Goal: Use online tool/utility: Use online tool/utility

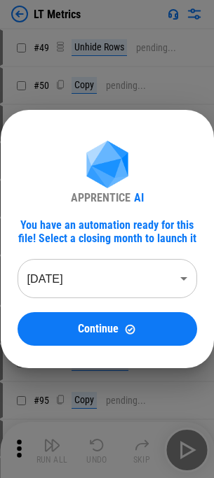
click at [73, 312] on div "APPRENTICE AI You have an automation ready for this file! Select a closing mont…" at bounding box center [107, 244] width 179 height 206
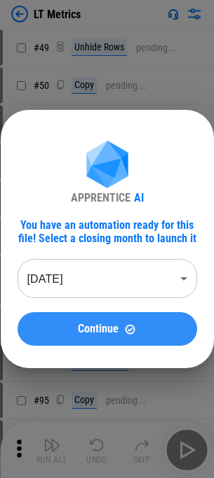
click at [74, 317] on button "Continue" at bounding box center [107, 329] width 179 height 34
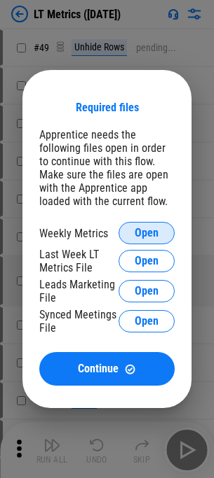
click at [158, 243] on button "Open" at bounding box center [146, 233] width 56 height 22
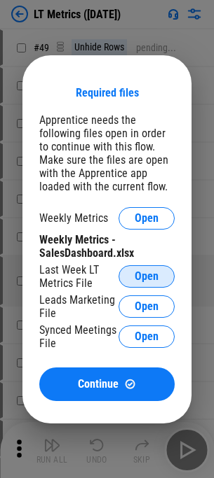
click at [151, 282] on span "Open" at bounding box center [146, 276] width 24 height 11
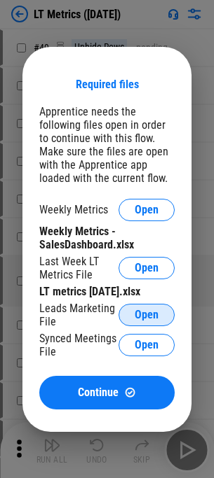
click at [148, 321] on span "Open" at bounding box center [146, 315] width 24 height 11
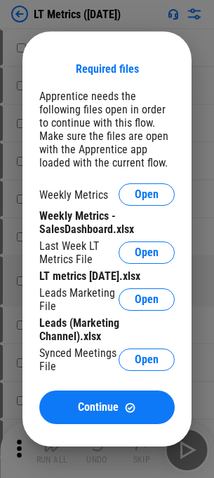
click at [149, 354] on div "Synced Meetings File Open" at bounding box center [106, 360] width 135 height 27
click at [149, 358] on button "Open" at bounding box center [146, 360] width 56 height 22
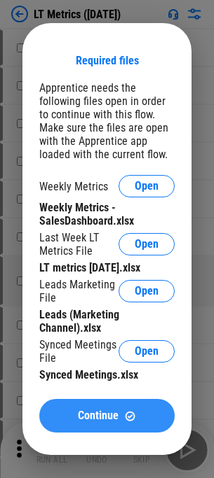
click at [108, 412] on span "Continue" at bounding box center [98, 415] width 41 height 11
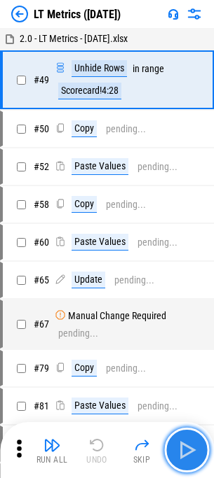
click at [189, 454] on img "button" at bounding box center [186, 450] width 22 height 22
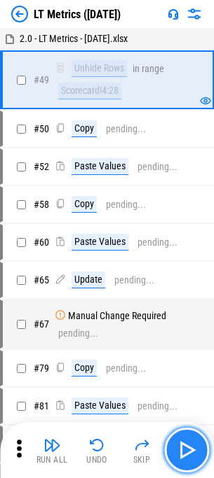
click at [189, 454] on img "button" at bounding box center [186, 450] width 22 height 22
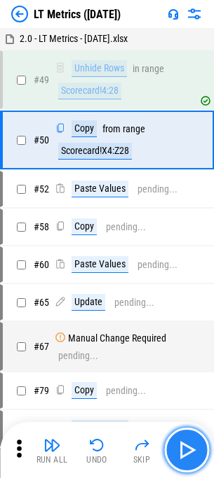
click at [189, 454] on img "button" at bounding box center [186, 450] width 22 height 22
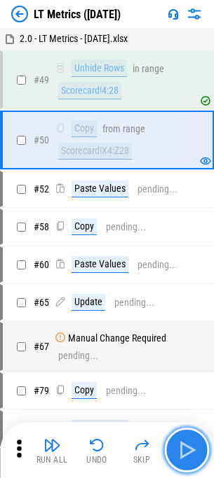
click at [189, 454] on img "button" at bounding box center [186, 450] width 22 height 22
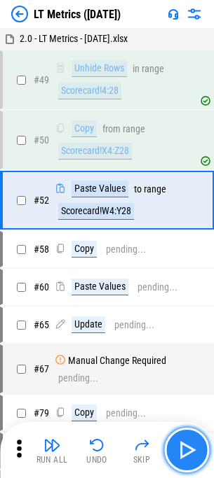
click at [189, 454] on img "button" at bounding box center [186, 450] width 22 height 22
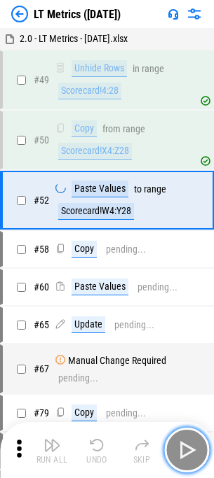
click at [189, 454] on img "button" at bounding box center [186, 450] width 22 height 22
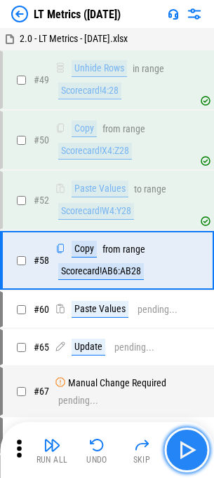
click at [189, 454] on img "button" at bounding box center [186, 450] width 22 height 22
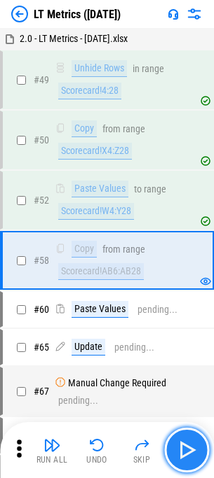
click at [189, 454] on img "button" at bounding box center [186, 450] width 22 height 22
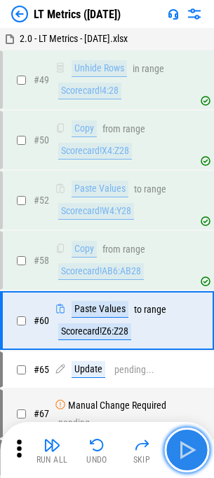
click at [189, 454] on img "button" at bounding box center [186, 450] width 22 height 22
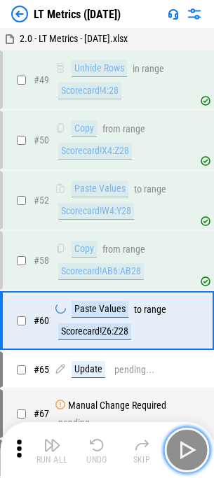
click at [189, 454] on img "button" at bounding box center [186, 450] width 22 height 22
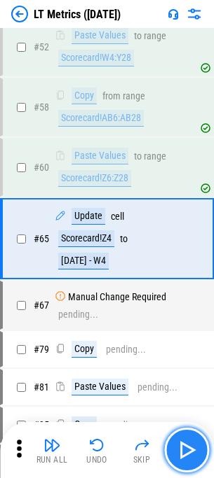
click at [189, 454] on img "button" at bounding box center [186, 450] width 22 height 22
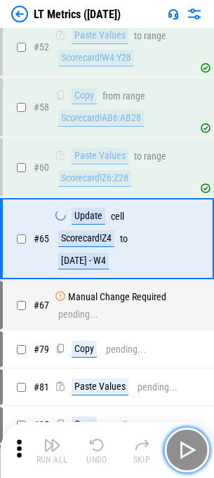
click at [189, 454] on img "button" at bounding box center [186, 450] width 22 height 22
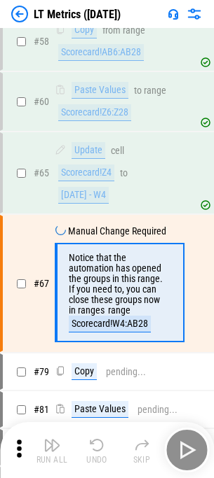
scroll to position [264, 0]
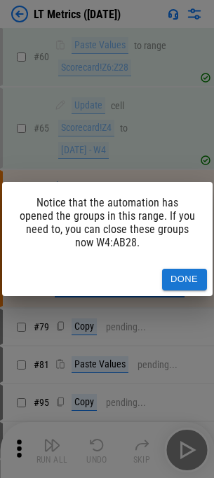
click at [123, 236] on div "Notice that the automation has opened the groups in this range. If you need to,…" at bounding box center [107, 222] width 210 height 81
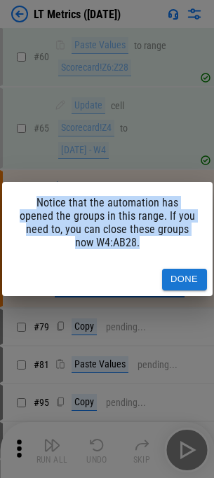
click at [123, 236] on div "Notice that the automation has opened the groups in this range. If you need to,…" at bounding box center [107, 222] width 210 height 81
click at [96, 235] on div "Notice that the automation has opened the groups in this range. If you need to,…" at bounding box center [107, 222] width 210 height 81
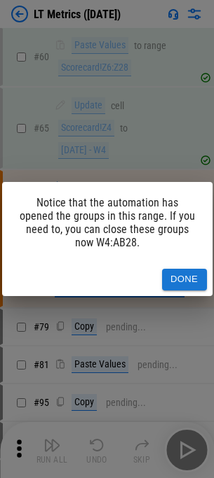
click at [141, 240] on div "Notice that the automation has opened the groups in this range. If you need to,…" at bounding box center [107, 222] width 210 height 81
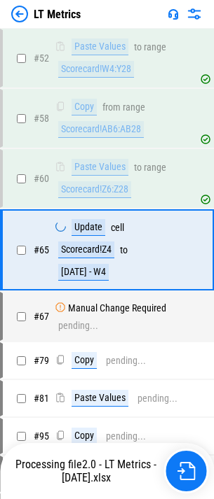
scroll to position [143, 0]
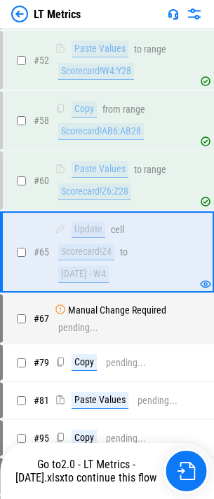
scroll to position [143, 0]
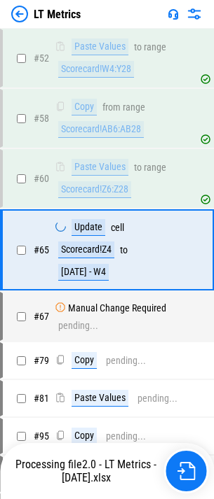
scroll to position [143, 0]
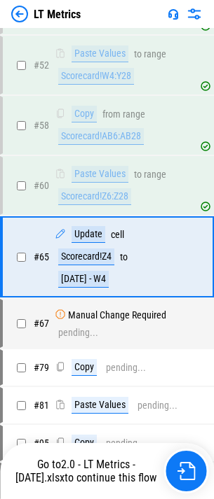
scroll to position [143, 0]
